Goal: Transaction & Acquisition: Purchase product/service

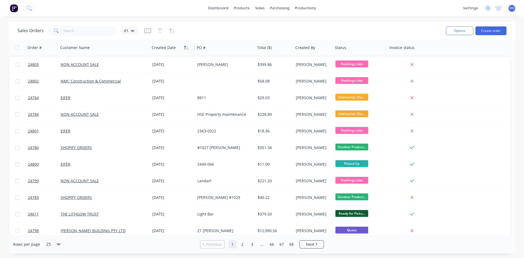
click at [185, 48] on icon "button" at bounding box center [185, 48] width 2 height 4
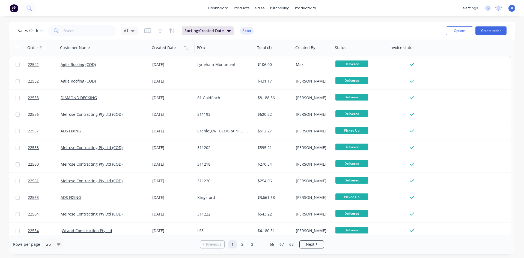
click at [185, 48] on icon "button" at bounding box center [185, 48] width 2 height 4
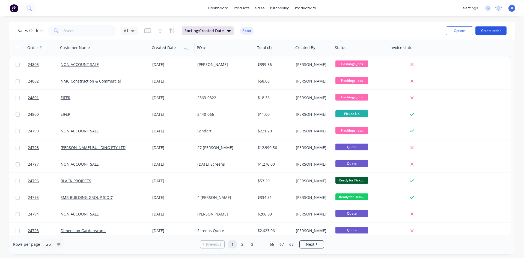
click at [489, 31] on button "Create order" at bounding box center [490, 30] width 31 height 9
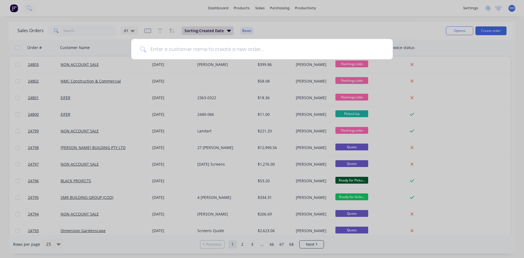
click at [183, 49] on input at bounding box center [265, 49] width 238 height 20
click at [302, 36] on div at bounding box center [262, 129] width 524 height 258
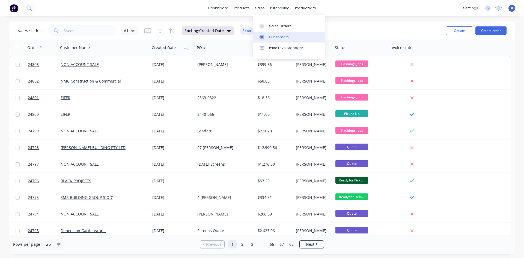
click at [276, 37] on div "Customers" at bounding box center [279, 37] width 20 height 5
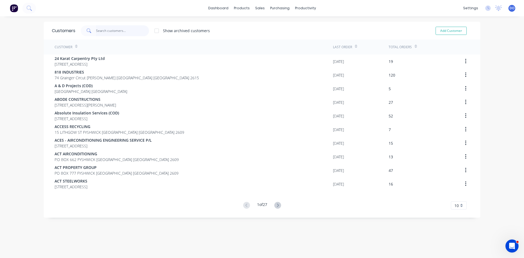
click at [126, 30] on input "text" at bounding box center [122, 30] width 53 height 11
click at [446, 32] on button "Add Customer" at bounding box center [450, 31] width 31 height 8
select select "AU"
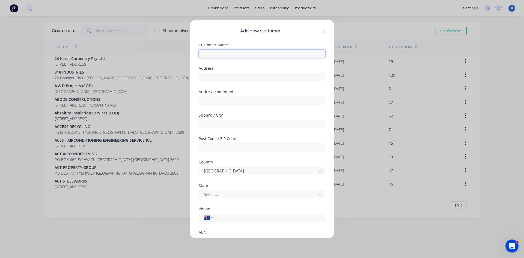
click at [223, 54] on input "text" at bounding box center [262, 54] width 127 height 8
click at [216, 55] on input "RealityScapes" at bounding box center [262, 54] width 127 height 8
click at [235, 55] on input "Realityscapes" at bounding box center [262, 54] width 127 height 8
type input "Realityscapes"
click at [228, 195] on div at bounding box center [258, 194] width 110 height 7
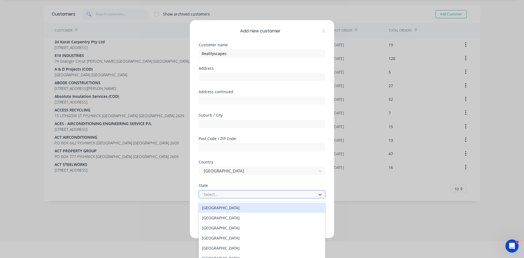
scroll to position [18, 0]
click at [230, 208] on div "Australian Capital Territory" at bounding box center [262, 207] width 127 height 10
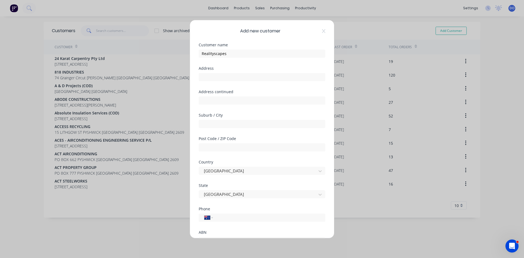
scroll to position [0, 0]
click at [221, 217] on input "tel" at bounding box center [267, 218] width 103 height 6
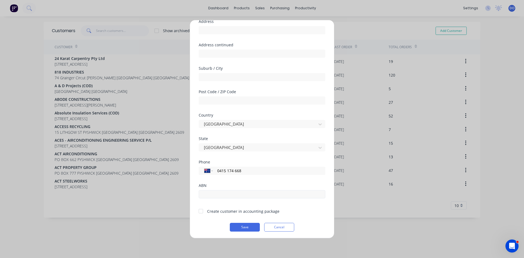
scroll to position [48, 0]
type input "0415 174 668"
click at [232, 191] on input "text" at bounding box center [262, 193] width 127 height 8
click at [199, 210] on div at bounding box center [200, 210] width 11 height 11
click at [240, 227] on button "Save" at bounding box center [245, 226] width 30 height 9
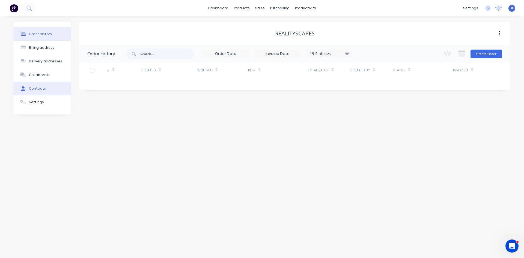
click at [38, 89] on div "Contacts" at bounding box center [37, 88] width 17 height 5
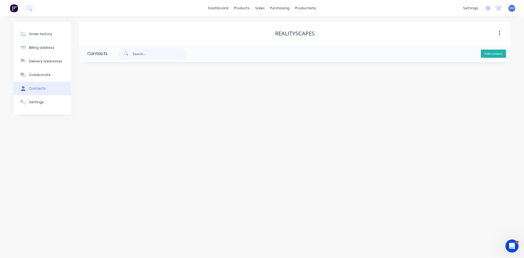
click at [492, 52] on button "Add contact" at bounding box center [492, 54] width 25 height 8
select select "AU"
drag, startPoint x: 110, startPoint y: 94, endPoint x: 115, endPoint y: 90, distance: 6.3
click at [110, 93] on input "text" at bounding box center [131, 94] width 89 height 8
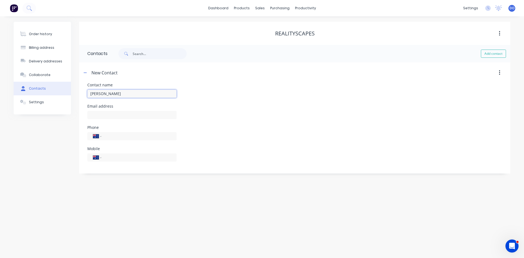
type input "Mitch Tilbrook"
select select "AU"
click at [98, 115] on input "text" at bounding box center [131, 115] width 89 height 8
type input "contact@realityscapes.com.au"
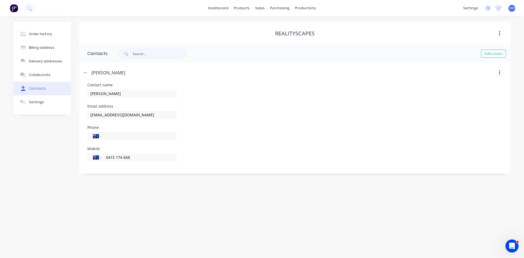
type input "0415 174 668"
click at [293, 134] on div "Phone International Afghanistan Åland Islands Albania Algeria American Samoa An…" at bounding box center [294, 136] width 414 height 21
click at [39, 33] on div "Order history" at bounding box center [40, 34] width 23 height 5
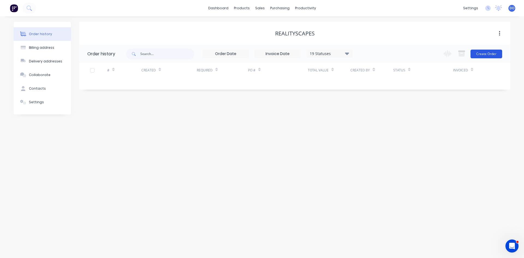
click at [492, 56] on button "Create Order" at bounding box center [486, 54] width 32 height 9
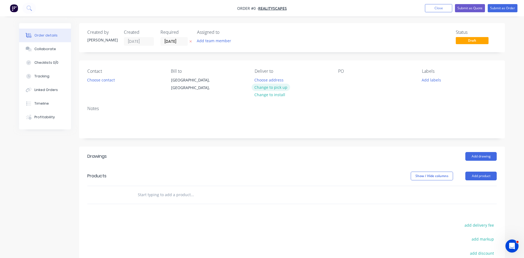
click at [285, 88] on button "Change to pick up" at bounding box center [270, 87] width 39 height 7
click at [342, 81] on div at bounding box center [342, 80] width 9 height 8
click at [475, 175] on button "Add product" at bounding box center [480, 176] width 31 height 9
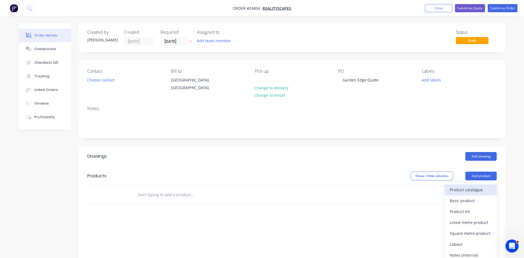
click at [462, 188] on div "Product catalogue" at bounding box center [470, 190] width 42 height 8
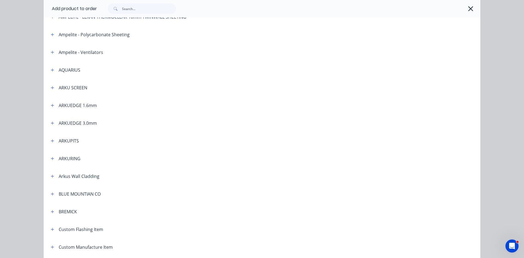
scroll to position [93, 0]
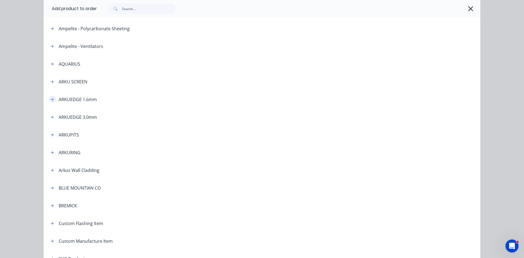
click at [53, 97] on button "button" at bounding box center [52, 99] width 7 height 7
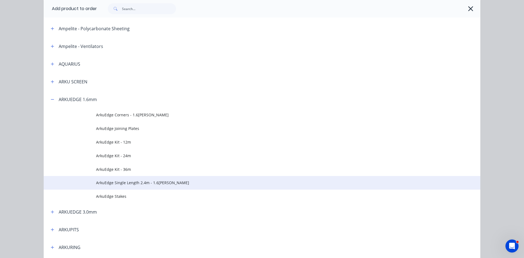
click at [128, 183] on span "ArkuEdge Single Length 2.4m - 1.6mm Corten" at bounding box center [249, 183] width 307 height 6
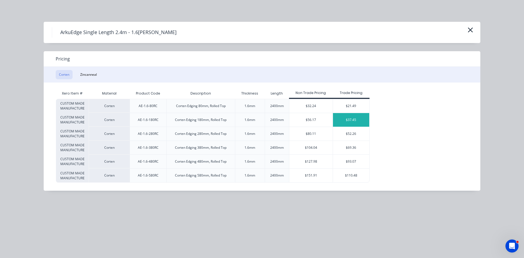
click at [344, 121] on div "$37.45" at bounding box center [351, 120] width 36 height 14
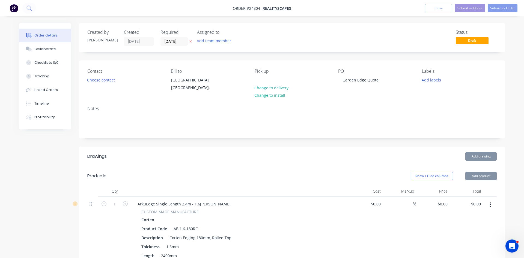
type input "$37.45"
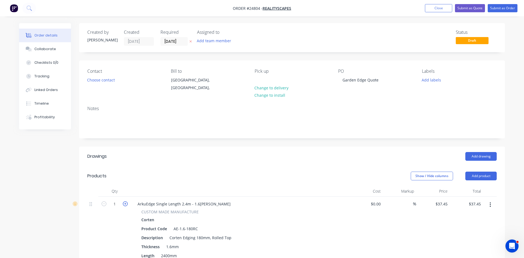
click at [126, 204] on icon "button" at bounding box center [125, 204] width 5 height 5
type input "2"
type input "$74.90"
click at [126, 204] on icon "button" at bounding box center [125, 204] width 5 height 5
type input "3"
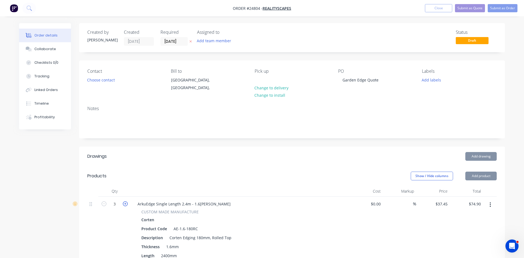
type input "$112.35"
click at [126, 203] on icon "button" at bounding box center [125, 204] width 5 height 5
type input "4"
type input "$149.80"
click at [126, 203] on icon "button" at bounding box center [125, 204] width 5 height 5
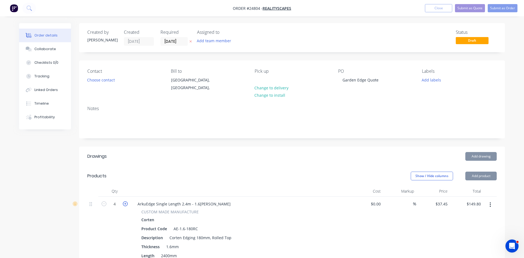
type input "5"
type input "$187.25"
click at [126, 203] on icon "button" at bounding box center [125, 204] width 5 height 5
type input "6"
type input "$224.70"
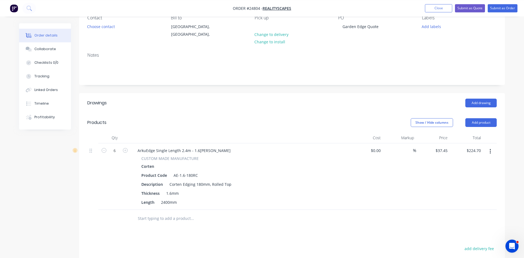
scroll to position [56, 0]
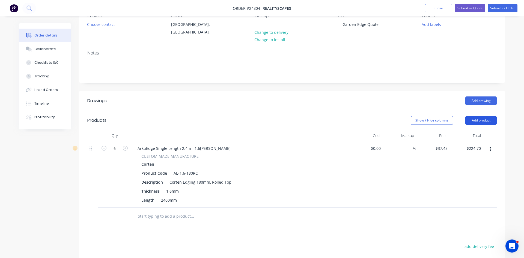
click at [480, 122] on button "Add product" at bounding box center [480, 120] width 31 height 9
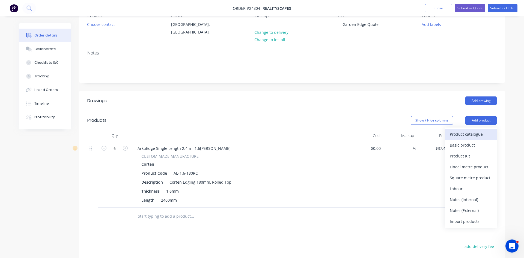
click at [465, 134] on div "Product catalogue" at bounding box center [470, 134] width 42 height 8
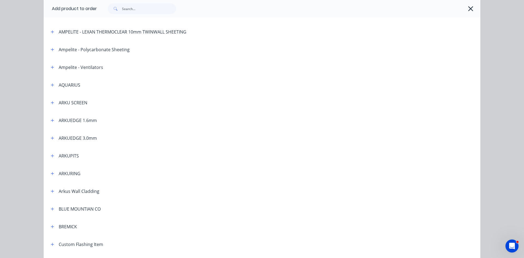
scroll to position [93, 0]
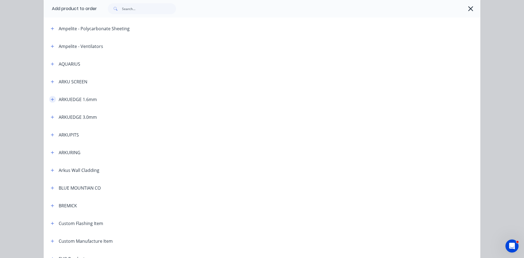
click at [52, 101] on icon "button" at bounding box center [52, 100] width 3 height 4
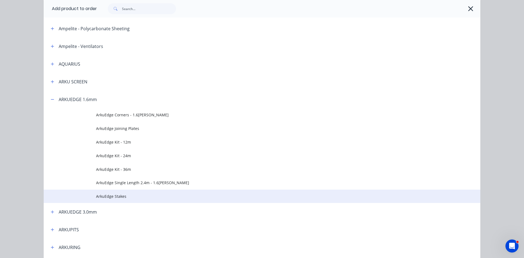
click at [119, 199] on span "ArkuEdge Stakes" at bounding box center [249, 197] width 307 height 6
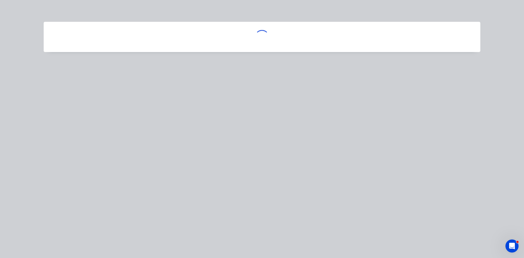
scroll to position [0, 0]
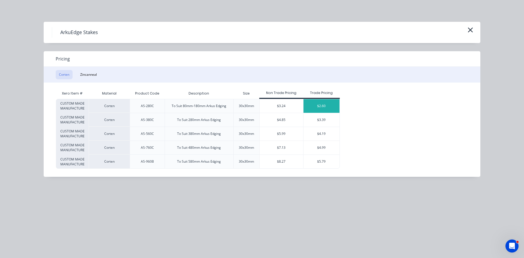
click at [313, 106] on div "$2.60" at bounding box center [321, 106] width 36 height 14
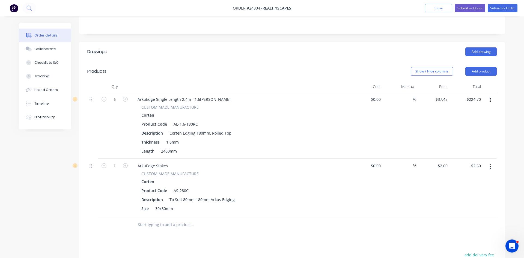
scroll to position [111, 0]
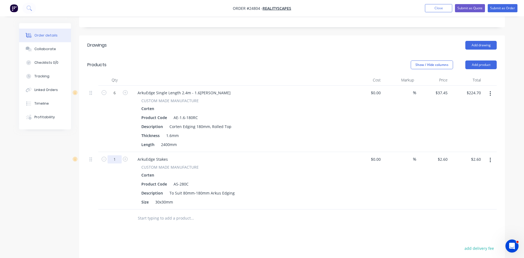
click at [119, 97] on input "1" at bounding box center [114, 93] width 14 height 8
type input "18"
type input "$46.80"
click at [274, 189] on div "CUSTOM MADE MANUFACTURE Corten Product Code AS-280C Description To Suit 80mm-18…" at bounding box center [240, 185] width 214 height 42
click at [485, 65] on button "Add product" at bounding box center [480, 65] width 31 height 9
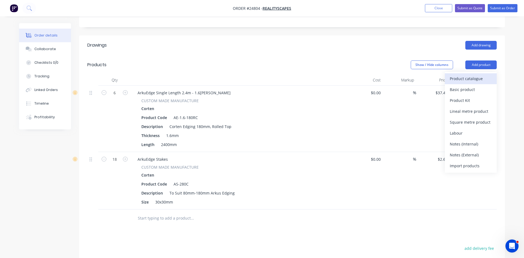
click at [455, 77] on div "Product catalogue" at bounding box center [470, 79] width 42 height 8
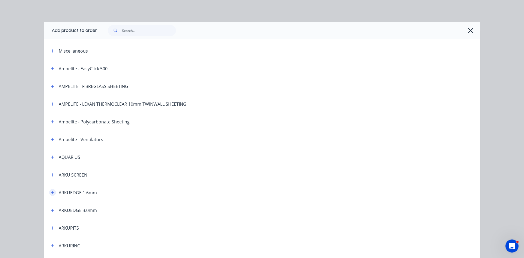
click at [54, 195] on button "button" at bounding box center [52, 192] width 7 height 7
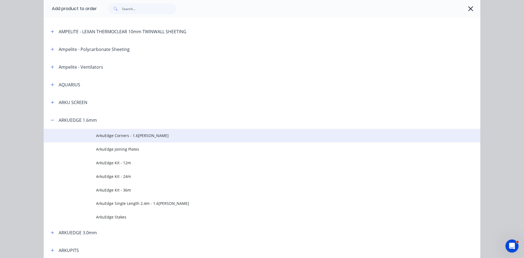
scroll to position [93, 0]
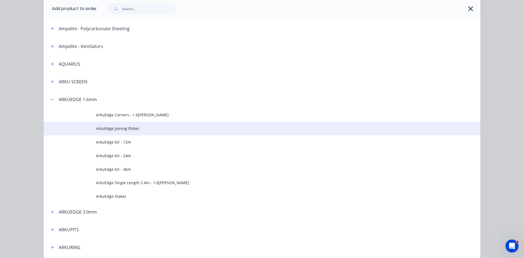
click at [126, 129] on span "ArkuEdge Joining Plates" at bounding box center [249, 129] width 307 height 6
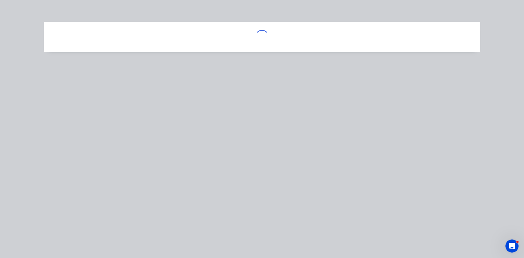
scroll to position [0, 0]
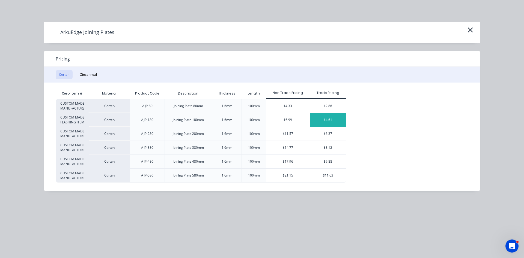
click at [324, 122] on div "$4.61" at bounding box center [328, 120] width 36 height 14
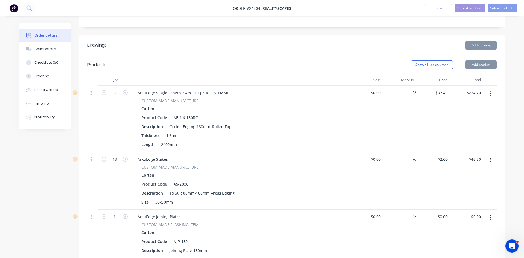
type input "$4.61"
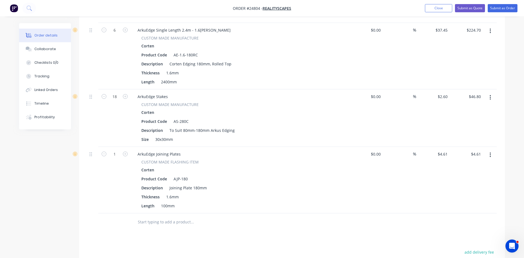
scroll to position [195, 0]
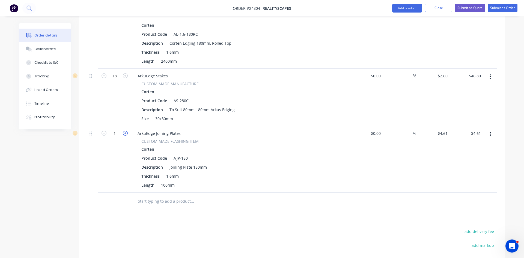
click at [125, 133] on icon "button" at bounding box center [125, 133] width 5 height 5
type input "2"
type input "$9.22"
click at [125, 133] on icon "button" at bounding box center [125, 133] width 5 height 5
type input "3"
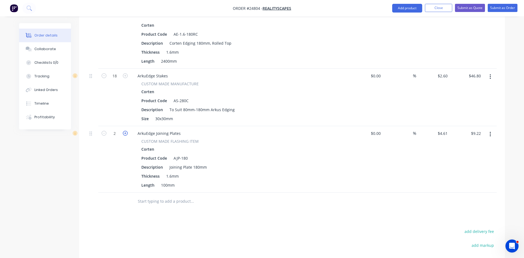
type input "$13.83"
click at [125, 133] on icon "button" at bounding box center [125, 133] width 5 height 5
type input "4"
type input "$18.44"
click at [125, 133] on icon "button" at bounding box center [125, 133] width 5 height 5
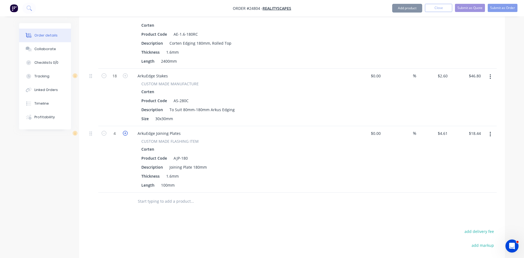
type input "5"
type input "$23.05"
click at [125, 133] on icon "button" at bounding box center [125, 133] width 5 height 5
type input "6"
type input "$27.66"
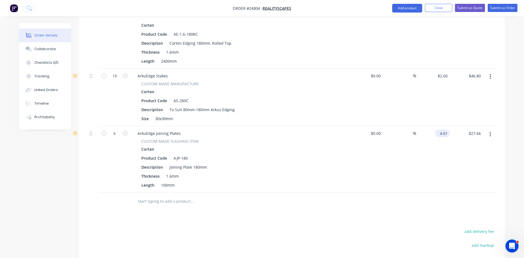
click at [438, 133] on input "4.61" at bounding box center [443, 134] width 13 height 8
type input "$0.00"
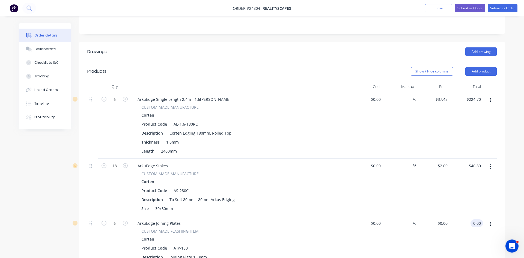
scroll to position [91, 0]
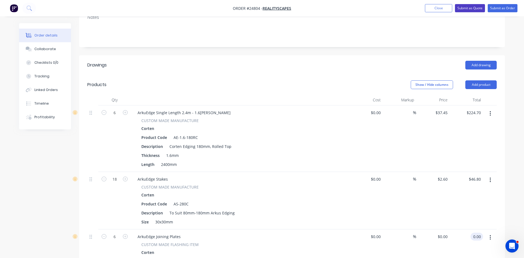
type input "$0.00"
click at [468, 9] on button "Submit as Quote" at bounding box center [470, 8] width 30 height 8
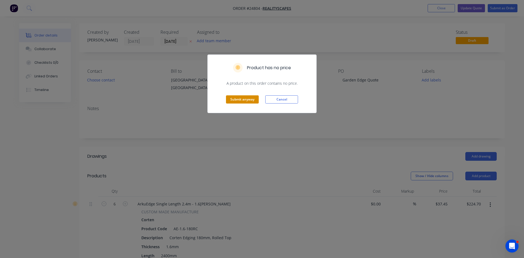
click at [244, 100] on button "Submit anyway" at bounding box center [242, 99] width 33 height 8
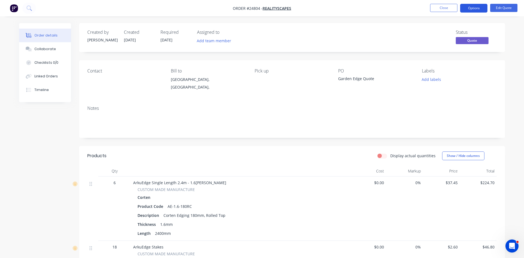
click at [478, 8] on button "Options" at bounding box center [473, 8] width 27 height 9
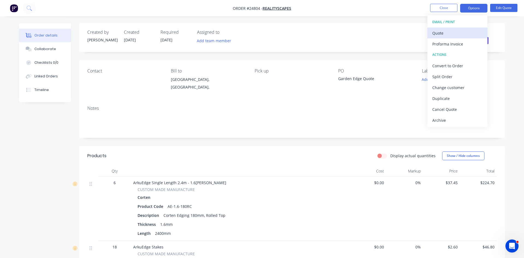
click at [440, 31] on div "Quote" at bounding box center [457, 33] width 50 height 8
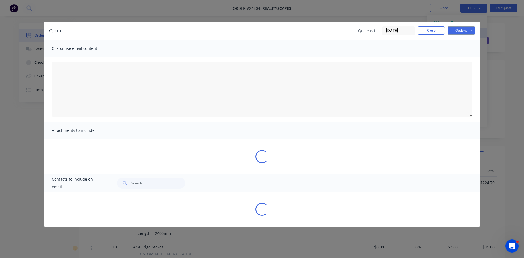
type textarea "Thank you for considering Arkus Industries Pty Ltd for your project. We are com…"
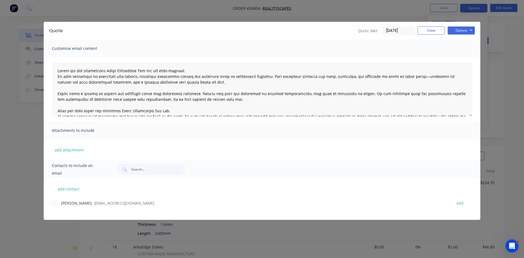
click at [53, 204] on div at bounding box center [54, 203] width 11 height 11
click at [460, 31] on button "Options" at bounding box center [460, 30] width 27 height 8
click at [465, 59] on button "Email" at bounding box center [464, 58] width 35 height 9
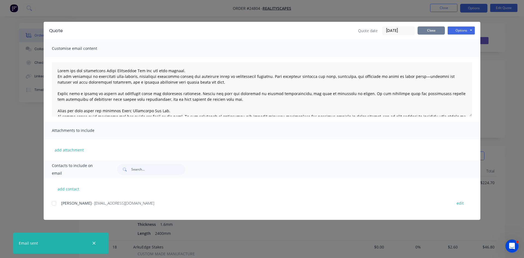
click at [428, 32] on button "Close" at bounding box center [430, 30] width 27 height 8
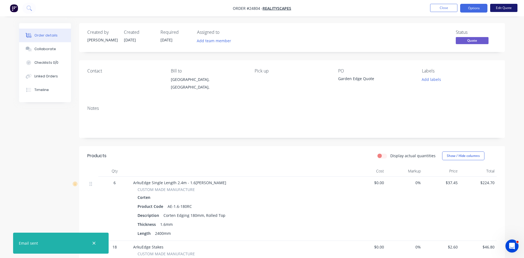
click at [498, 7] on button "Edit Quote" at bounding box center [503, 8] width 27 height 8
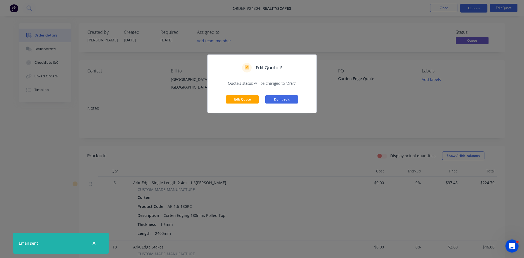
click at [275, 96] on button "Don't edit" at bounding box center [281, 99] width 33 height 8
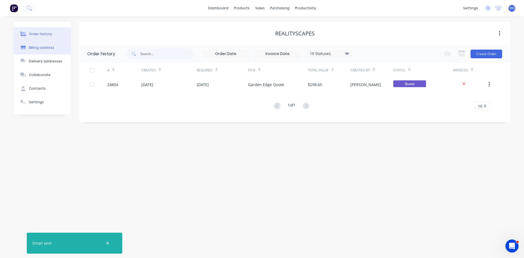
click at [46, 49] on div "Billing address" at bounding box center [41, 47] width 25 height 5
select select "AU"
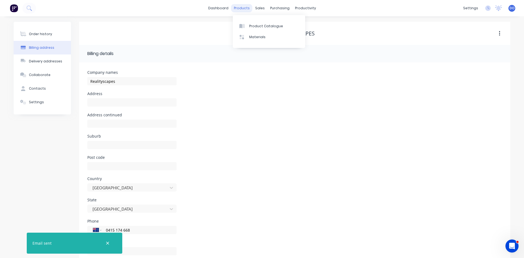
click at [248, 9] on div "products" at bounding box center [241, 8] width 21 height 8
click at [280, 37] on div "Customers" at bounding box center [279, 37] width 20 height 5
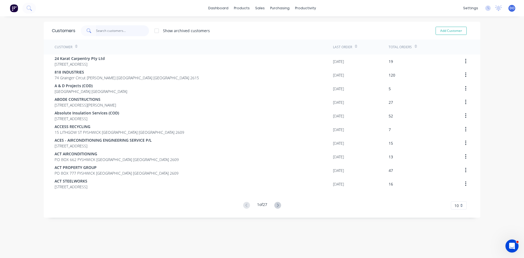
click at [108, 30] on input "text" at bounding box center [122, 30] width 53 height 11
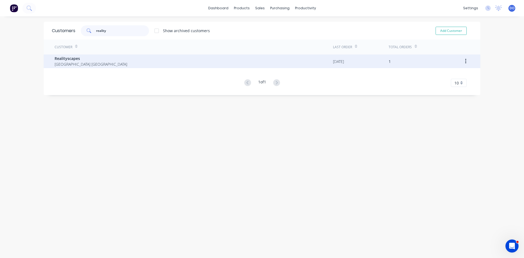
type input "reality"
click at [61, 63] on span "[GEOGRAPHIC_DATA] [GEOGRAPHIC_DATA]" at bounding box center [91, 64] width 73 height 6
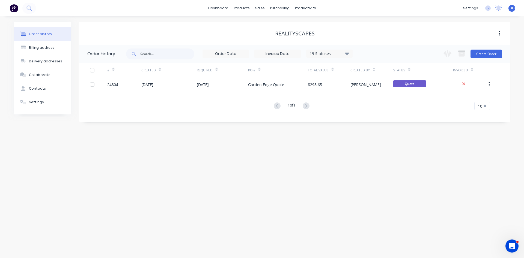
click at [499, 30] on button "button" at bounding box center [499, 34] width 13 height 10
click at [40, 46] on div "Billing address" at bounding box center [41, 47] width 25 height 5
select select "AU"
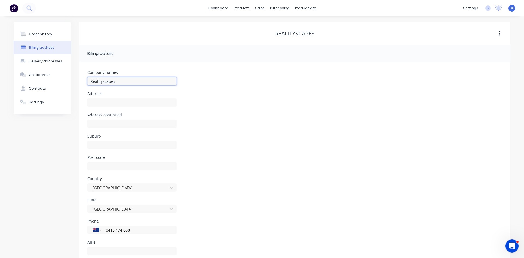
click at [122, 83] on input "Realityscapes" at bounding box center [131, 81] width 89 height 8
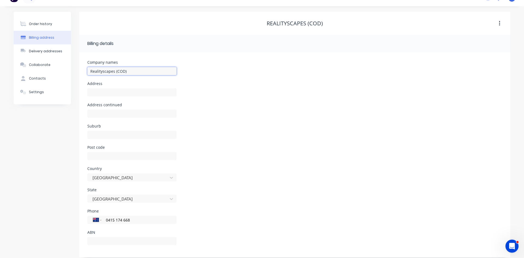
scroll to position [15, 0]
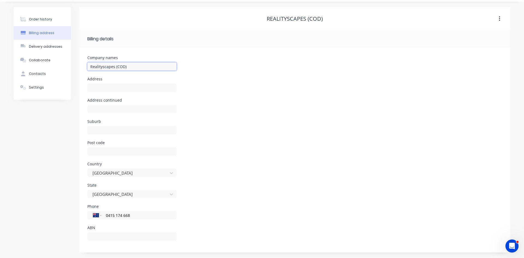
type input "Realityscapes (COD)"
click at [39, 127] on div "Order history Billing address Delivery addresses Collaborate Contacts Settings" at bounding box center [42, 130] width 57 height 246
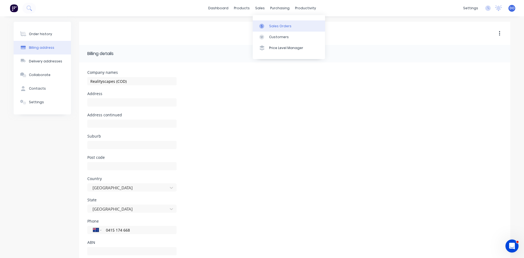
click at [268, 24] on link "Sales Orders" at bounding box center [288, 25] width 72 height 11
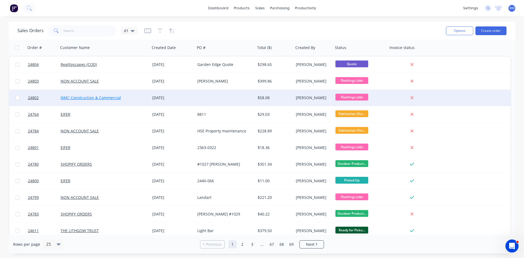
click at [84, 97] on link "NMC Construction & Commercial" at bounding box center [91, 97] width 60 height 5
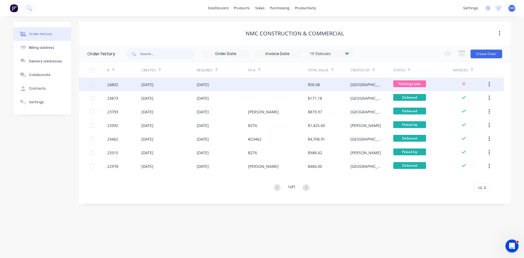
click at [193, 85] on div "[DATE]" at bounding box center [168, 85] width 55 height 14
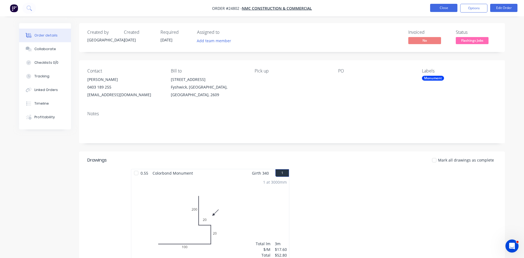
click at [444, 9] on button "Close" at bounding box center [443, 8] width 27 height 8
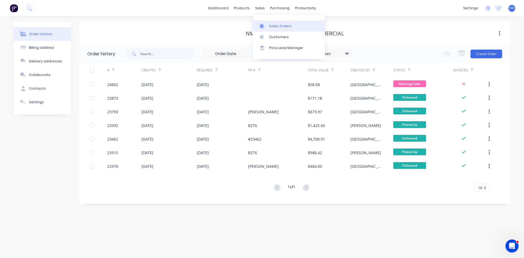
click at [272, 25] on div "Sales Orders" at bounding box center [280, 26] width 22 height 5
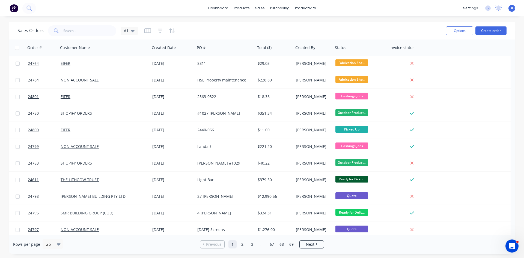
scroll to position [62, 0]
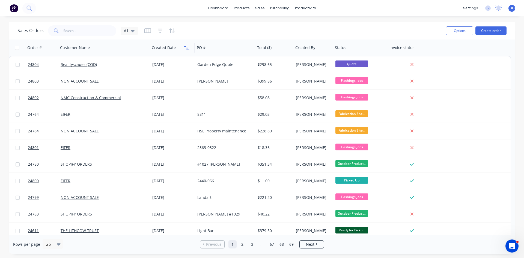
click at [185, 48] on icon "button" at bounding box center [185, 48] width 2 height 4
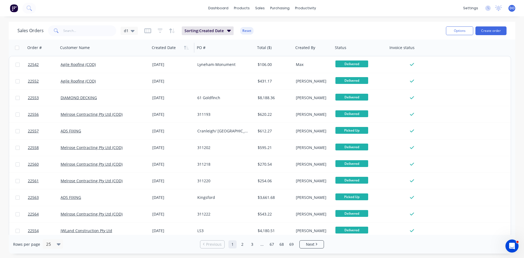
click at [185, 48] on icon "button" at bounding box center [185, 48] width 2 height 4
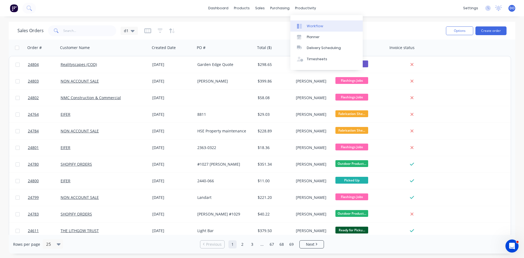
click at [318, 28] on div "Workflow" at bounding box center [314, 26] width 16 height 5
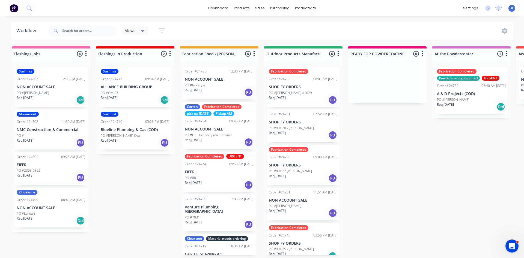
click at [215, 169] on div "Fabrication Completed URGENT Order #24764 09:53 AM 02/09/25 EIFER PO #8811 Req.…" at bounding box center [218, 172] width 73 height 40
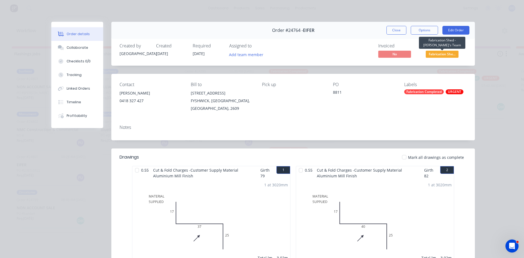
click at [446, 54] on span "Fabrication She..." at bounding box center [441, 54] width 33 height 7
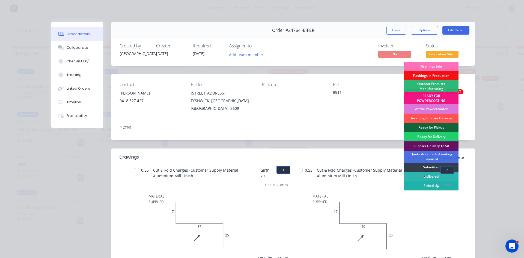
click at [455, 187] on div "Picked Up" at bounding box center [431, 185] width 55 height 9
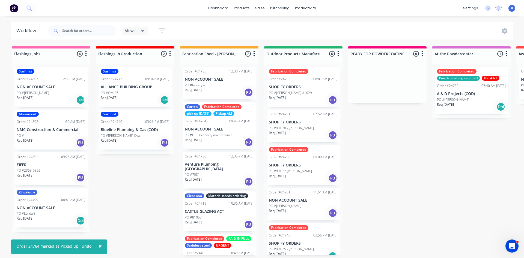
click at [231, 145] on div "Req. 01/09/25 PU" at bounding box center [219, 142] width 69 height 9
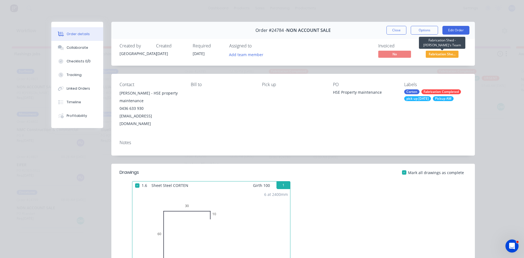
click at [439, 55] on span "Fabrication She..." at bounding box center [441, 54] width 33 height 7
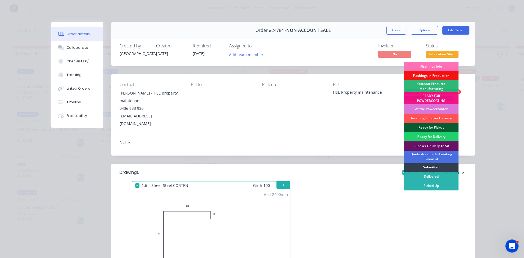
click at [438, 127] on div "Ready for Pickup" at bounding box center [431, 127] width 55 height 9
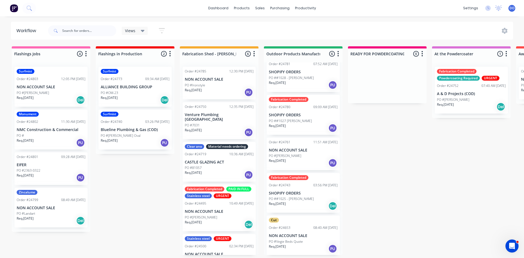
scroll to position [55, 0]
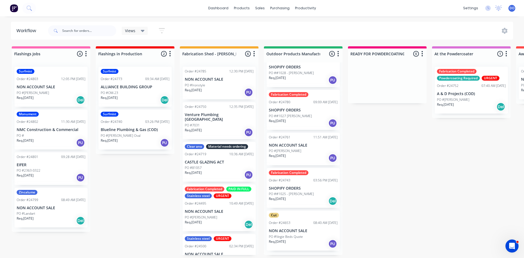
click at [297, 190] on p "SHOPIFY ORDERS" at bounding box center [303, 188] width 69 height 5
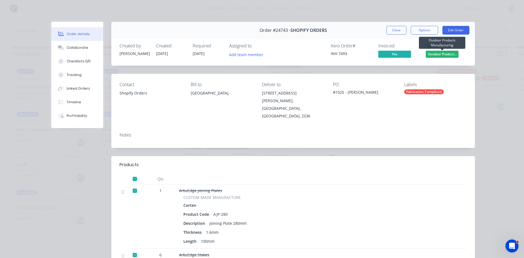
click at [440, 56] on span "Outdoor Product..." at bounding box center [441, 54] width 33 height 7
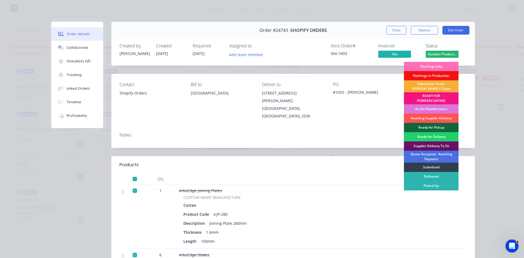
click at [353, 30] on div "Order #24743 - SHOPIFY ORDERS Close Options Edit Order" at bounding box center [292, 30] width 363 height 17
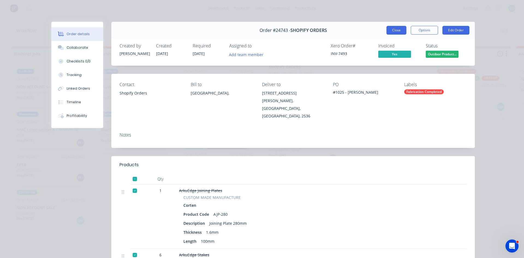
click at [397, 30] on button "Close" at bounding box center [396, 30] width 20 height 9
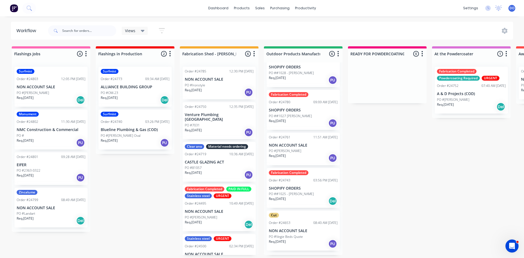
click at [297, 191] on p "SHOPIFY ORDERS" at bounding box center [303, 188] width 69 height 5
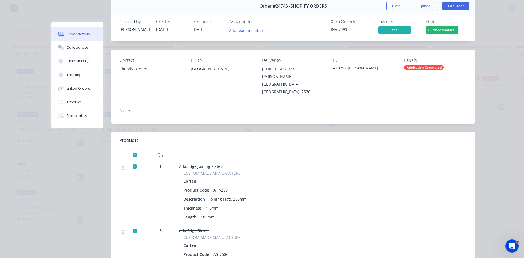
scroll to position [0, 0]
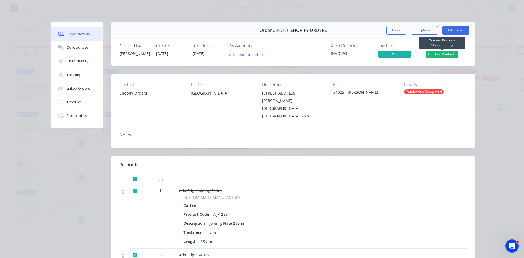
click at [443, 53] on span "Outdoor Product..." at bounding box center [441, 54] width 33 height 7
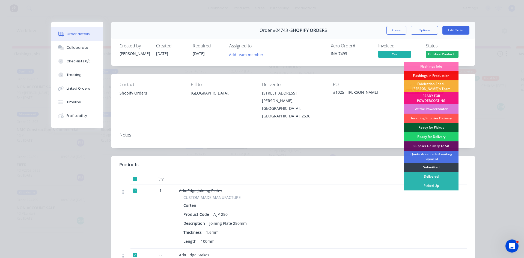
click at [435, 127] on div "Ready for Pickup" at bounding box center [431, 127] width 55 height 9
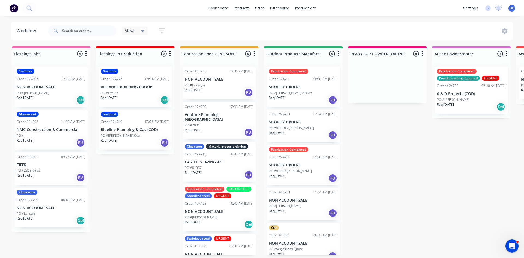
click at [310, 88] on p "SHOPIFY ORDERS" at bounding box center [303, 87] width 69 height 5
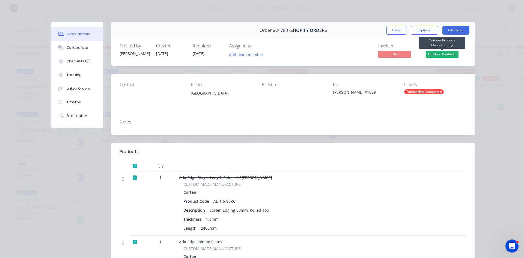
click at [436, 54] on span "Outdoor Product..." at bounding box center [441, 54] width 33 height 7
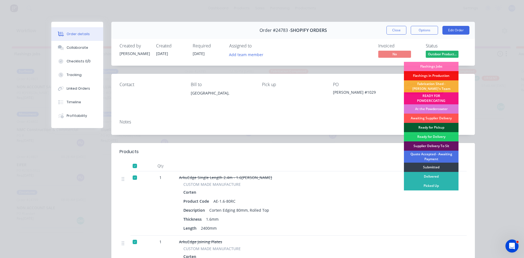
click at [438, 127] on div "Ready for Pickup" at bounding box center [431, 127] width 55 height 9
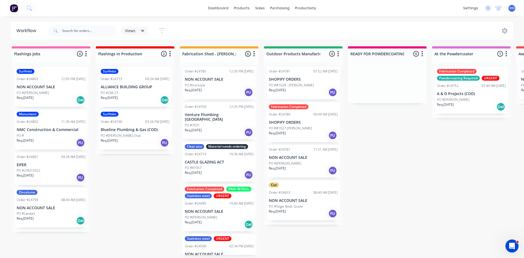
click at [314, 124] on p "SHOPIFY ORDERS" at bounding box center [303, 122] width 69 height 5
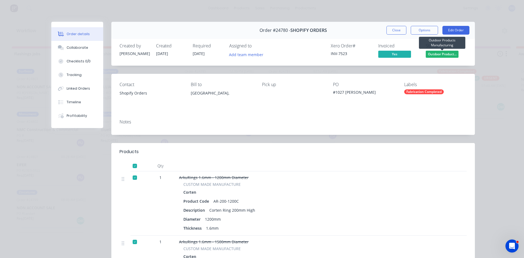
click at [444, 56] on span "Outdoor Product..." at bounding box center [441, 54] width 33 height 7
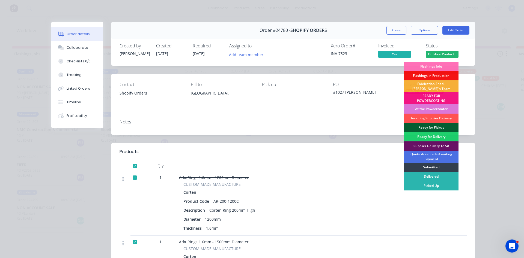
click at [435, 128] on div "Ready for Pickup" at bounding box center [431, 127] width 55 height 9
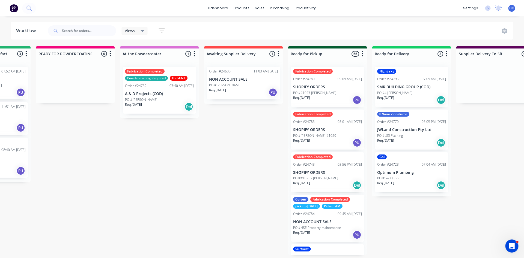
scroll to position [0, 303]
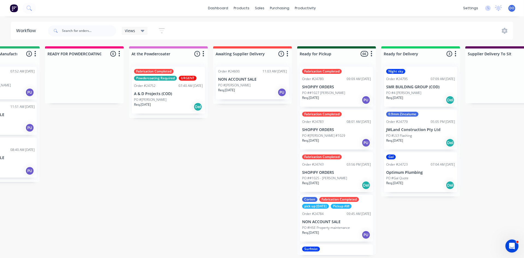
click at [249, 88] on div "Req. 11/08/25 PU" at bounding box center [252, 92] width 69 height 9
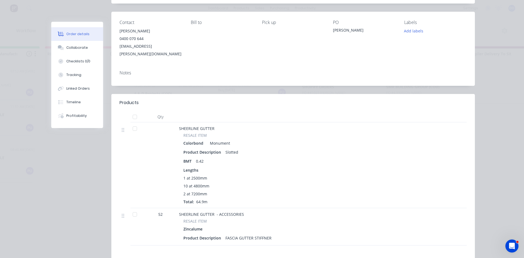
scroll to position [0, 0]
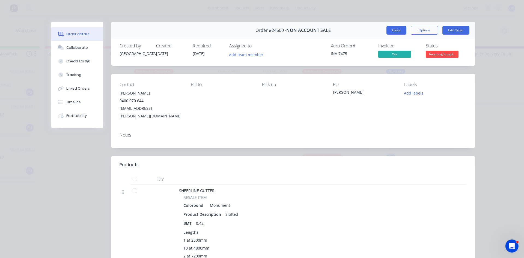
click at [401, 27] on button "Close" at bounding box center [396, 30] width 20 height 9
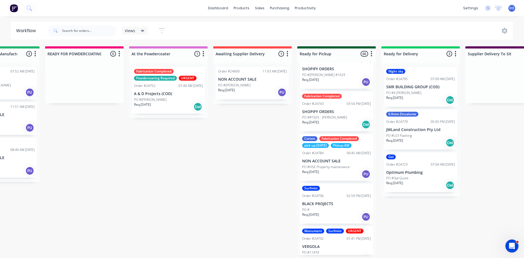
scroll to position [62, 0]
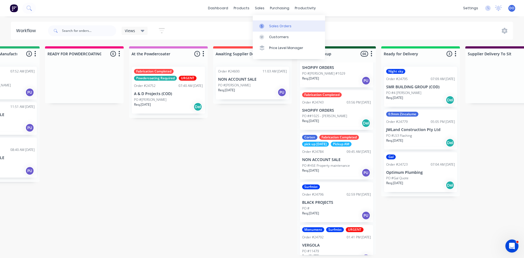
click at [274, 22] on link "Sales Orders" at bounding box center [288, 25] width 72 height 11
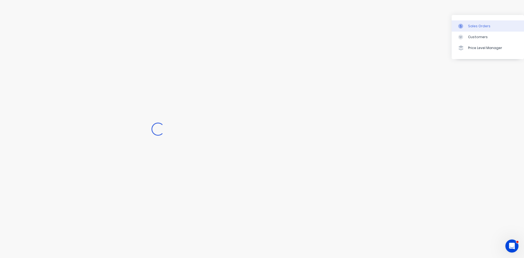
scroll to position [0, 104]
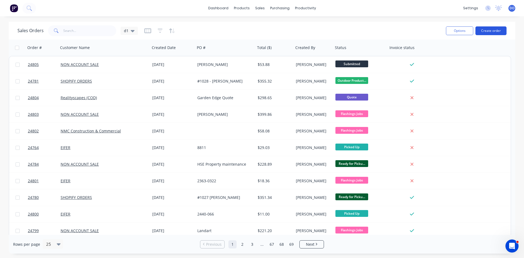
click at [488, 28] on button "Create order" at bounding box center [490, 30] width 31 height 9
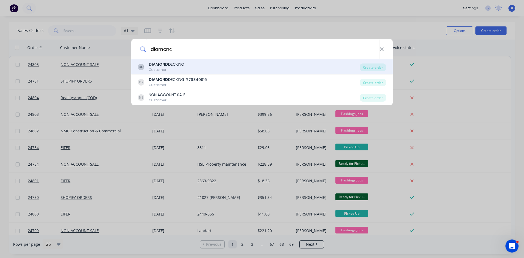
type input "diamond"
click at [187, 68] on div "DD DIAMOND DECKING Customer" at bounding box center [249, 67] width 222 height 11
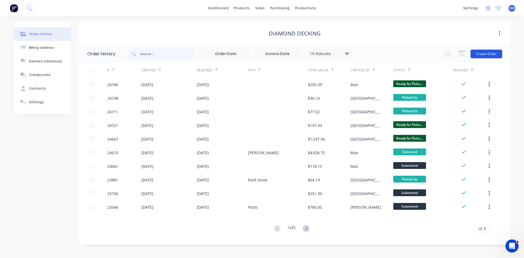
click at [486, 53] on button "Create Order" at bounding box center [486, 54] width 32 height 9
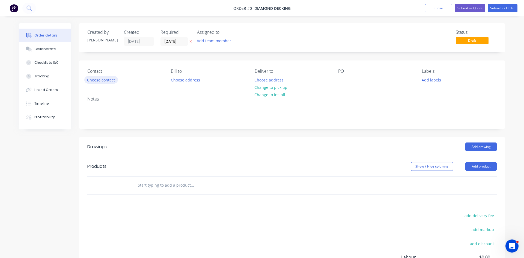
click at [96, 77] on button "Choose contact" at bounding box center [101, 79] width 34 height 7
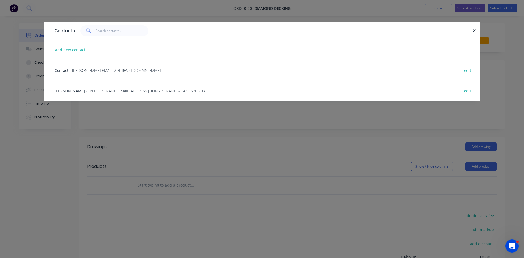
click at [81, 90] on div "Nathan Clarke - nathan@diamonddecking.biz - 0431 520 703" at bounding box center [130, 91] width 150 height 6
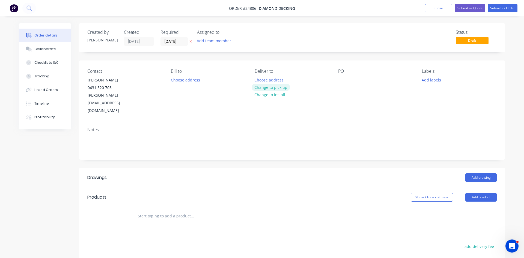
click at [272, 88] on button "Change to pick up" at bounding box center [270, 87] width 39 height 7
click at [340, 78] on div at bounding box center [342, 80] width 9 height 8
click at [477, 193] on button "Add product" at bounding box center [480, 197] width 31 height 9
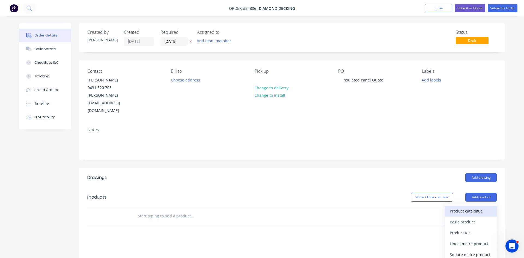
click at [468, 207] on div "Product catalogue" at bounding box center [470, 211] width 42 height 8
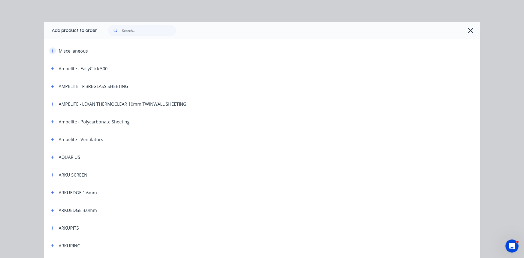
click at [55, 52] on button "button" at bounding box center [52, 50] width 7 height 7
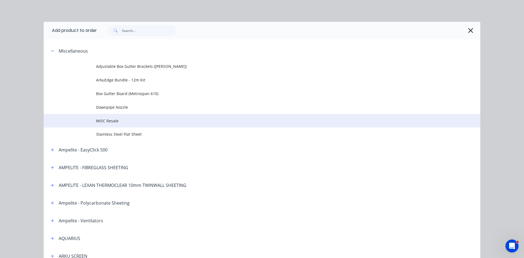
click at [109, 122] on span "MISC Resale" at bounding box center [249, 121] width 307 height 6
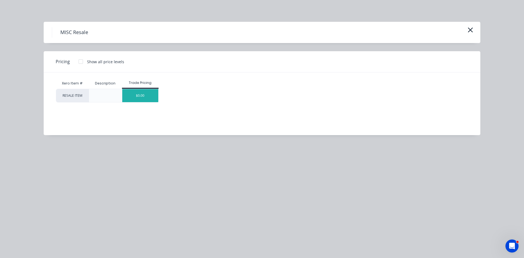
click at [145, 99] on div "$0.00" at bounding box center [140, 95] width 36 height 13
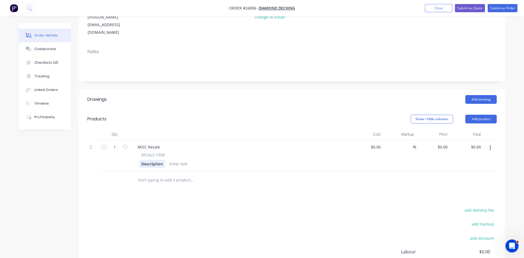
scroll to position [83, 0]
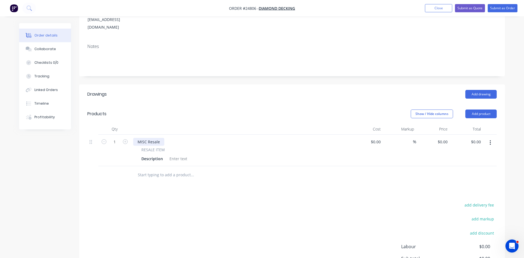
click at [154, 138] on div "MISC Resale" at bounding box center [148, 142] width 31 height 8
drag, startPoint x: 161, startPoint y: 126, endPoint x: 120, endPoint y: 124, distance: 41.8
click at [133, 138] on div "MISC Resale" at bounding box center [148, 142] width 31 height 8
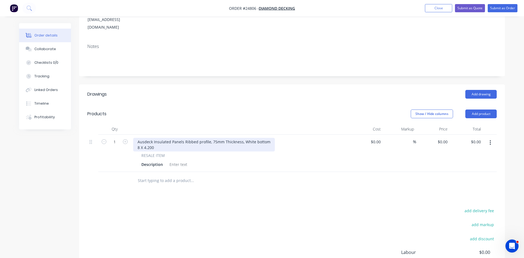
drag, startPoint x: 142, startPoint y: 131, endPoint x: 146, endPoint y: 130, distance: 3.7
click at [144, 138] on div "Ausdeck Insulated Panels Ribbed profile, 75mm Thickness, White bottom 8 X 4.200" at bounding box center [204, 145] width 142 height 14
click at [182, 138] on div "Ausdeck Insulated Panels Ribbed profile, 75mm Thickness, White bottom 8 x 4.200" at bounding box center [204, 145] width 142 height 14
drag, startPoint x: 252, startPoint y: 128, endPoint x: 243, endPoint y: 125, distance: 9.4
click at [243, 138] on div "Ausdeck Insulated Panels Ribbed profile, 75mm Thickness, White bottom 8 x 4.200" at bounding box center [204, 145] width 142 height 14
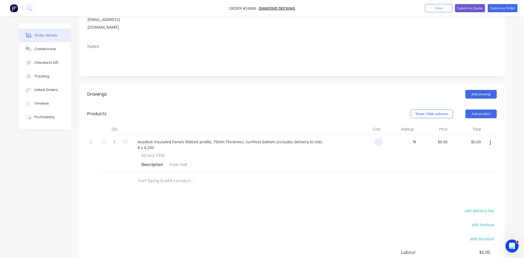
click at [376, 138] on input at bounding box center [379, 142] width 6 height 8
type input "$4,495.73"
click at [295, 161] on div "Description" at bounding box center [239, 165] width 200 height 8
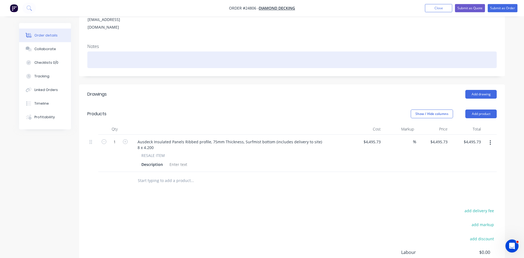
scroll to position [139, 0]
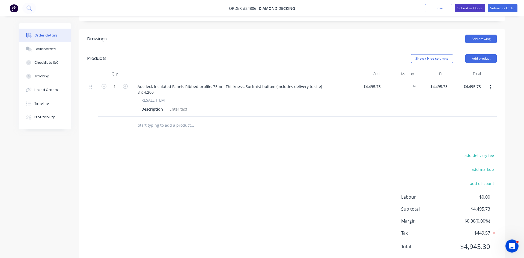
click at [476, 10] on button "Submit as Quote" at bounding box center [470, 8] width 30 height 8
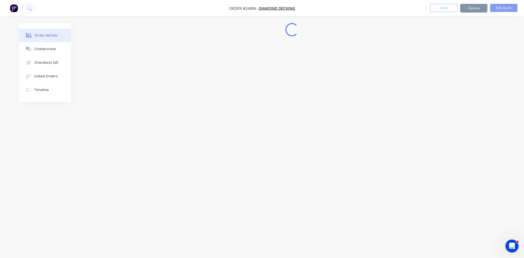
scroll to position [0, 0]
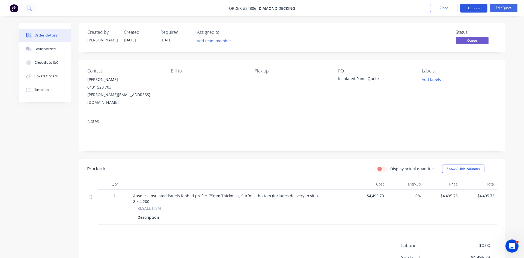
click at [475, 8] on button "Options" at bounding box center [473, 8] width 27 height 9
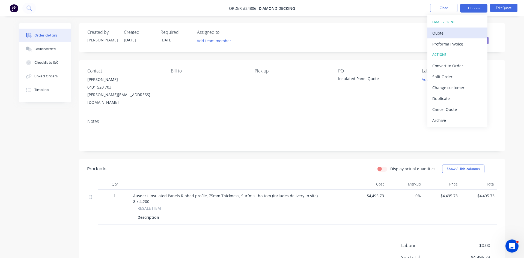
click at [443, 34] on div "Quote" at bounding box center [457, 33] width 50 height 8
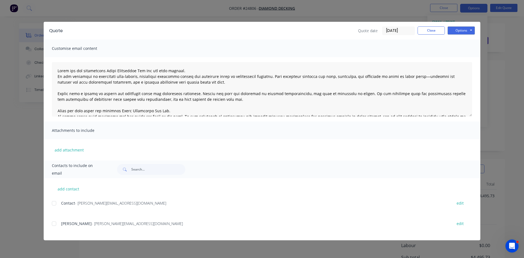
click at [53, 222] on div at bounding box center [54, 223] width 11 height 11
click at [463, 31] on button "Options" at bounding box center [460, 30] width 27 height 8
click at [461, 59] on button "Email" at bounding box center [464, 58] width 35 height 9
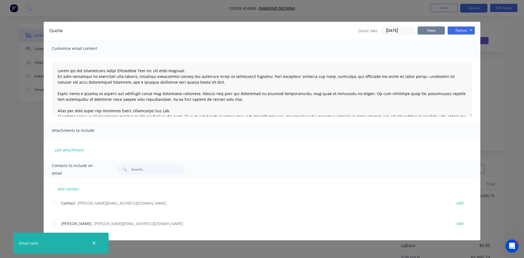
click at [428, 30] on button "Close" at bounding box center [430, 30] width 27 height 8
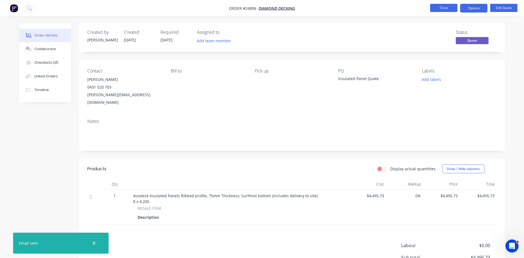
click at [449, 4] on button "Close" at bounding box center [443, 8] width 27 height 8
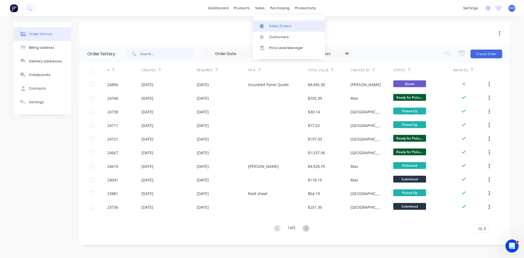
click at [274, 25] on div "Sales Orders" at bounding box center [280, 26] width 22 height 5
